Goal: Information Seeking & Learning: Find specific fact

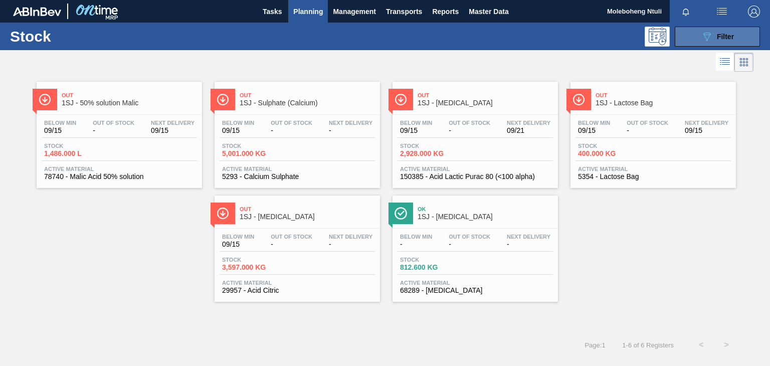
click at [711, 39] on icon "089F7B8B-B2A5-4AFE-B5C0-19BA573D28AC" at bounding box center [707, 37] width 12 height 12
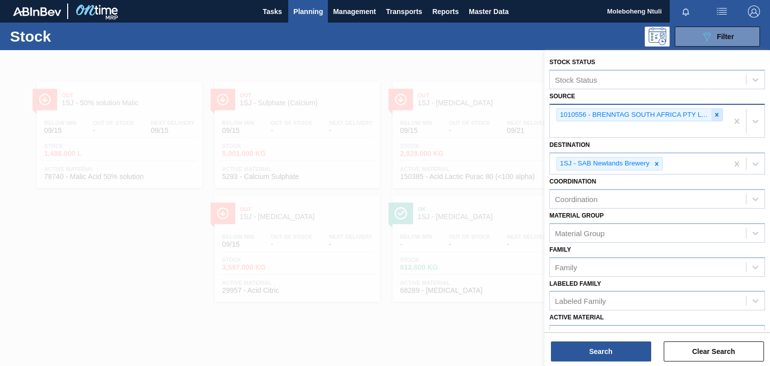
click at [716, 114] on icon at bounding box center [717, 115] width 4 height 4
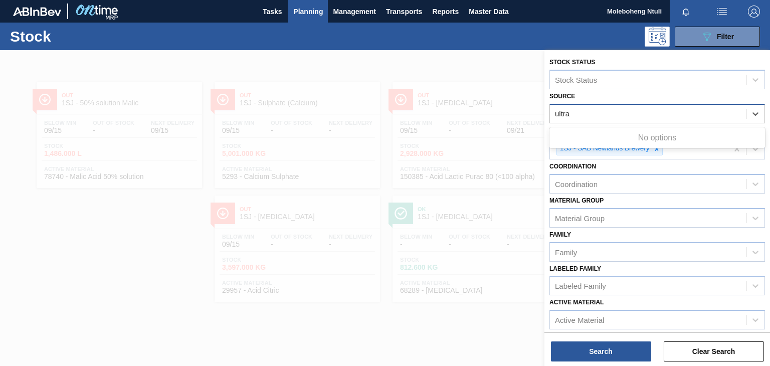
type input "ultra"
click at [444, 114] on div at bounding box center [385, 233] width 770 height 366
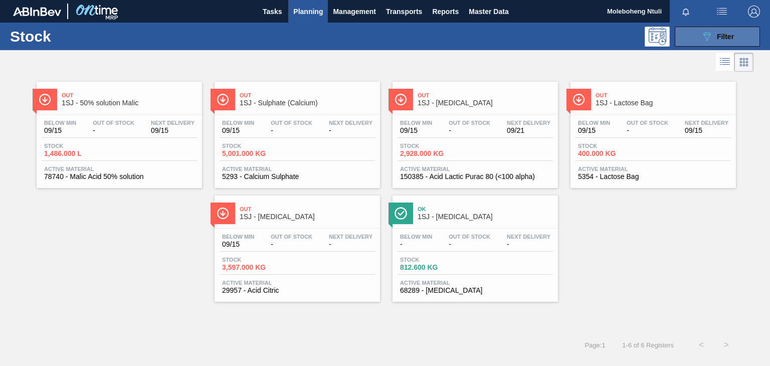
click at [701, 31] on icon "089F7B8B-B2A5-4AFE-B5C0-19BA573D28AC" at bounding box center [707, 37] width 12 height 12
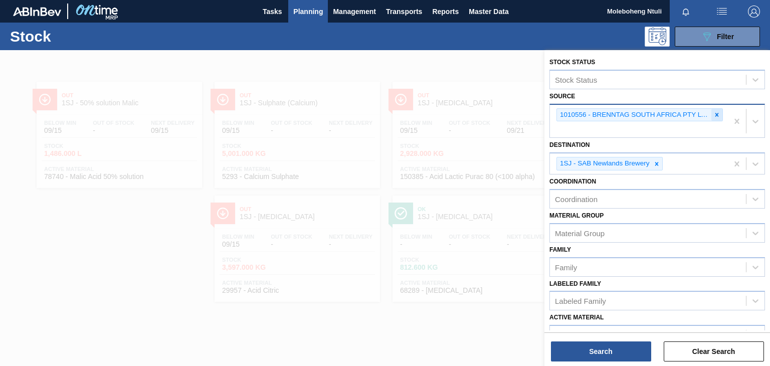
click at [716, 112] on icon at bounding box center [716, 114] width 7 height 7
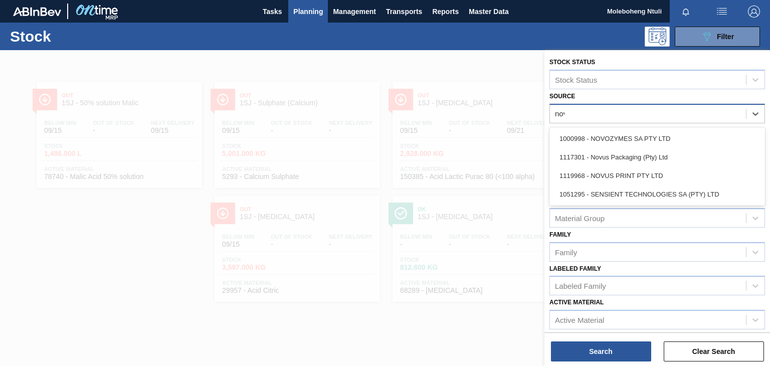
type input "novo"
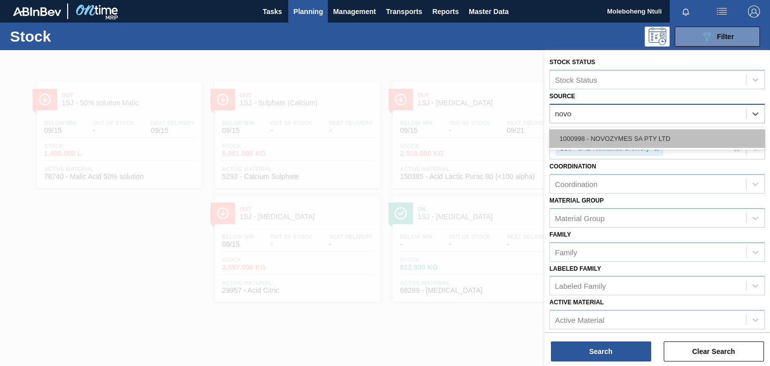
click at [648, 135] on div "1000998 - NOVOZYMES SA PTY LTD" at bounding box center [657, 138] width 216 height 19
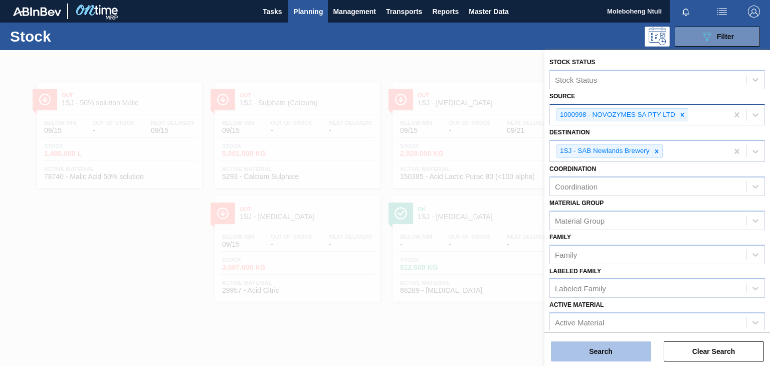
click at [612, 355] on button "Search" at bounding box center [601, 351] width 100 height 20
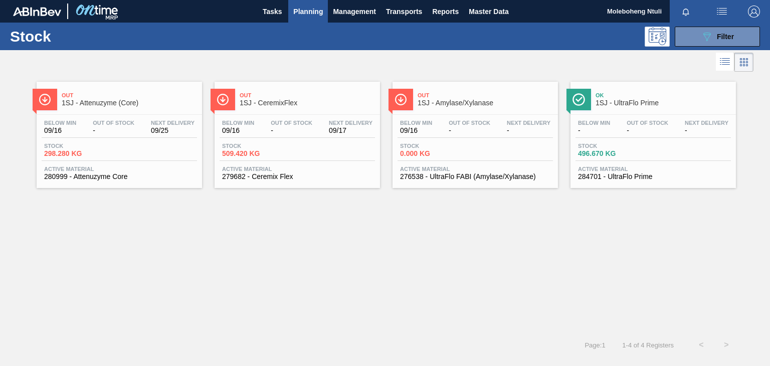
click at [668, 101] on span "1SJ - UltraFlo Prime" at bounding box center [663, 103] width 135 height 8
click at [680, 103] on span "1SJ - UltraFlo Prime" at bounding box center [663, 103] width 135 height 8
